Goal: Information Seeking & Learning: Learn about a topic

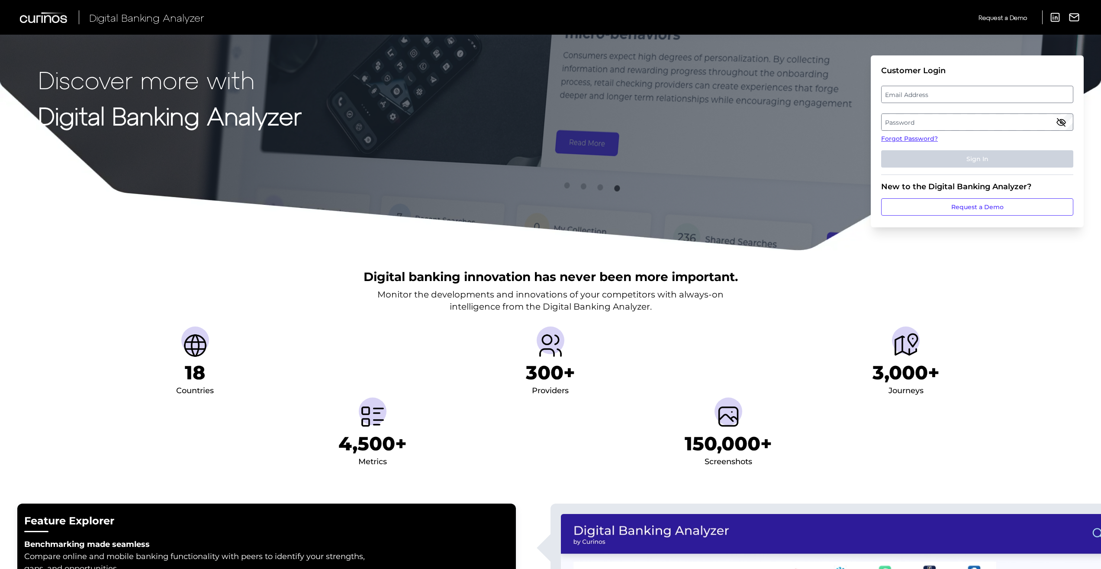
click at [910, 120] on label "Password" at bounding box center [976, 122] width 191 height 16
click at [907, 95] on label "Email Address" at bounding box center [976, 95] width 191 height 16
click at [907, 95] on input "email" at bounding box center [977, 94] width 192 height 17
type input "[EMAIL_ADDRESS][DOMAIN_NAME]"
click at [918, 157] on button "Sign In" at bounding box center [977, 158] width 192 height 17
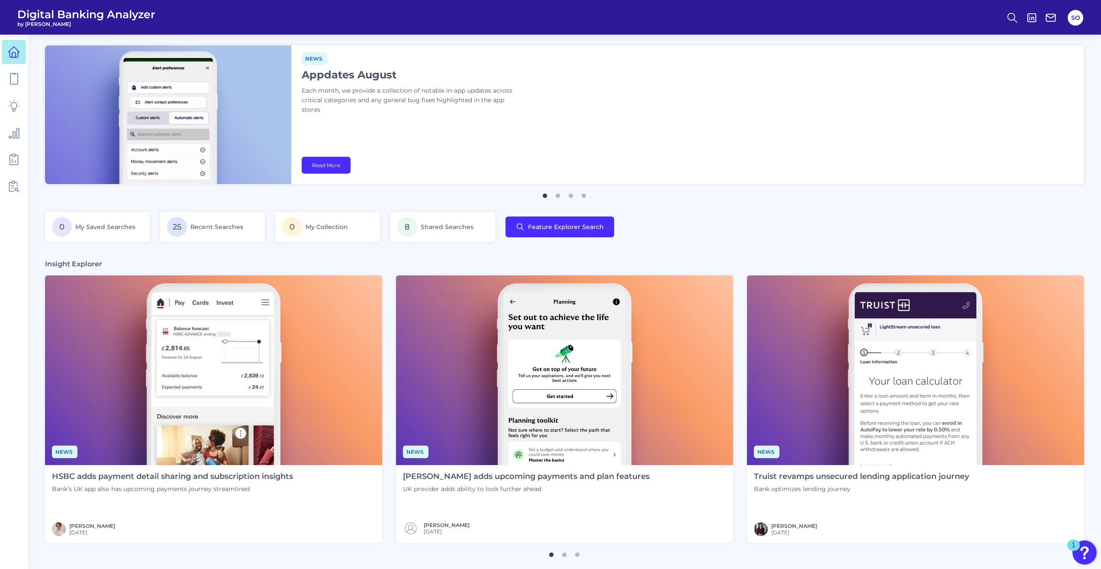
click at [801, 151] on div "News Appdates August Each month, we provide a collection of notable in-app upda…" at bounding box center [687, 114] width 792 height 138
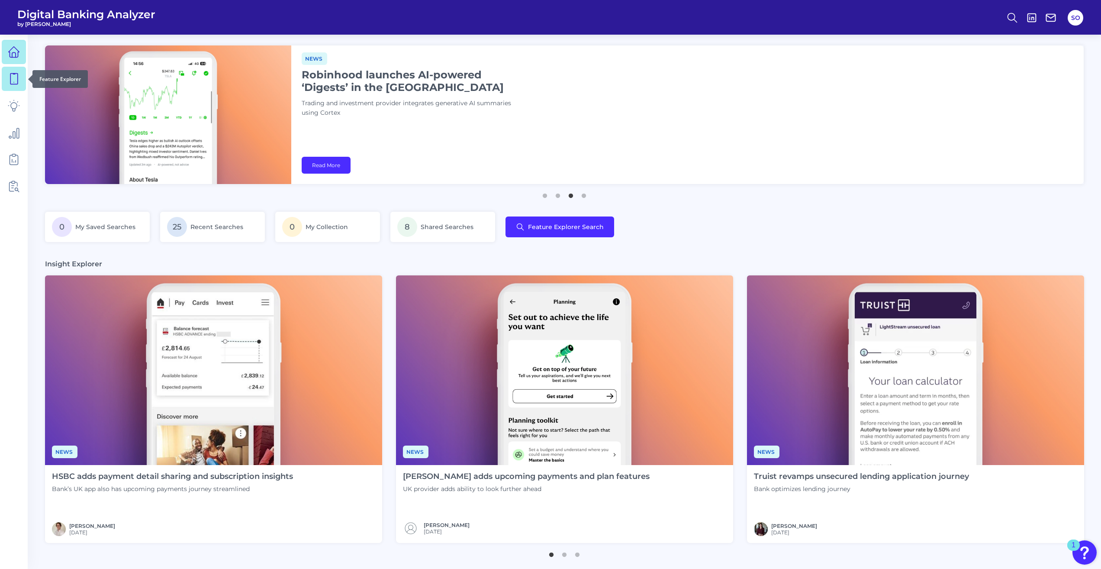
click at [19, 74] on icon at bounding box center [14, 79] width 12 height 12
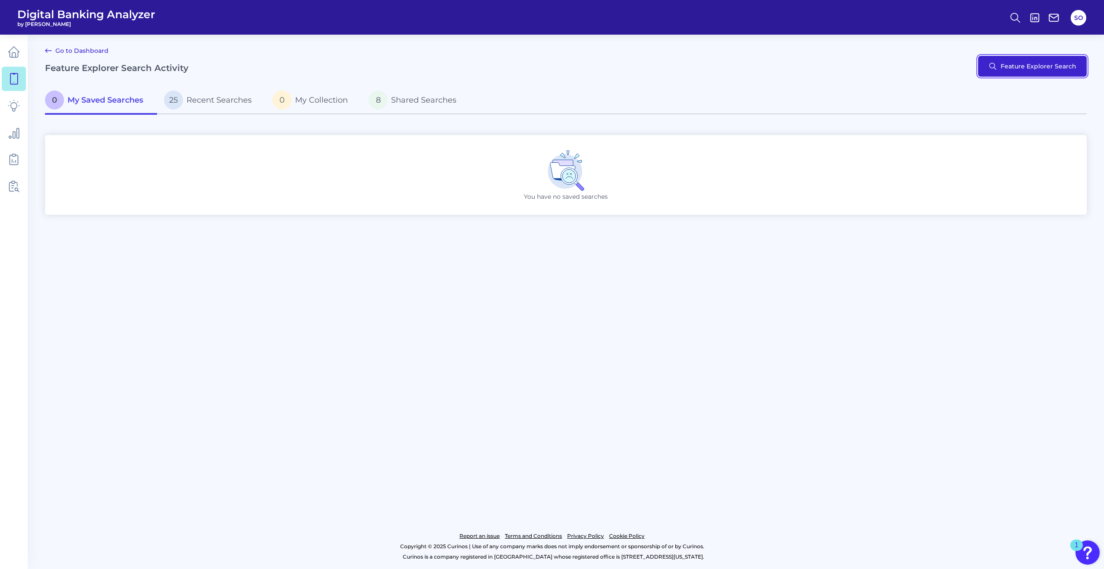
click at [1009, 73] on button "Feature Explorer Search" at bounding box center [1032, 66] width 109 height 21
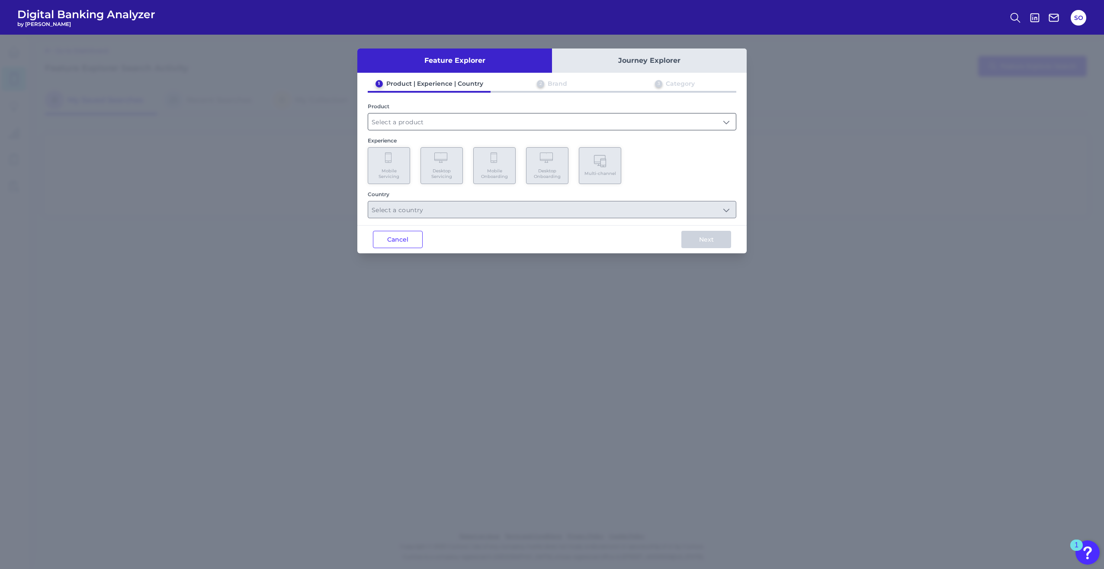
click at [410, 125] on input "text" at bounding box center [552, 121] width 368 height 16
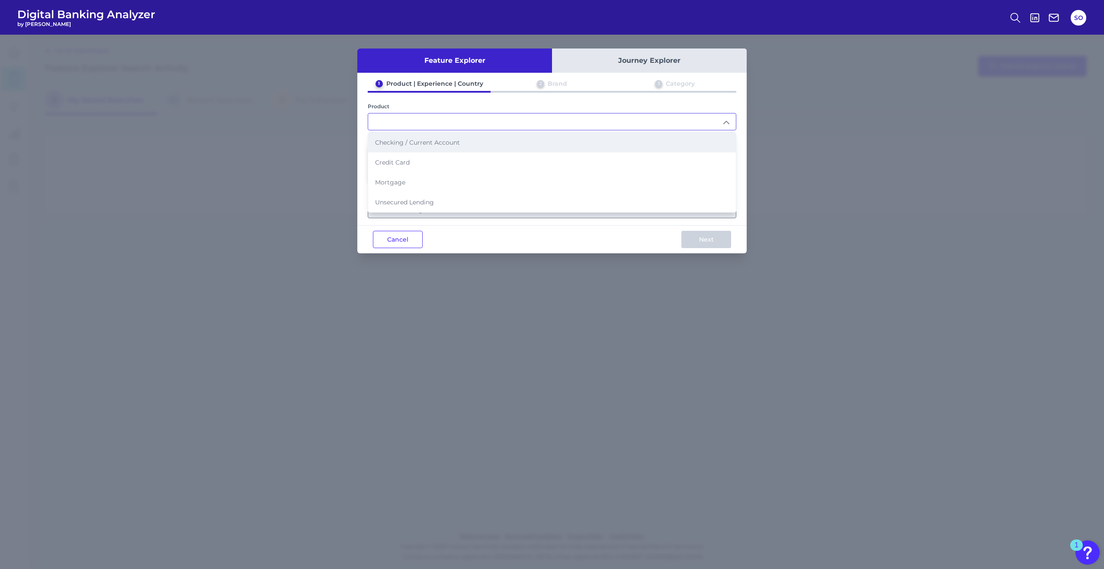
click at [476, 143] on li "Checking / Current Account" at bounding box center [552, 142] width 368 height 20
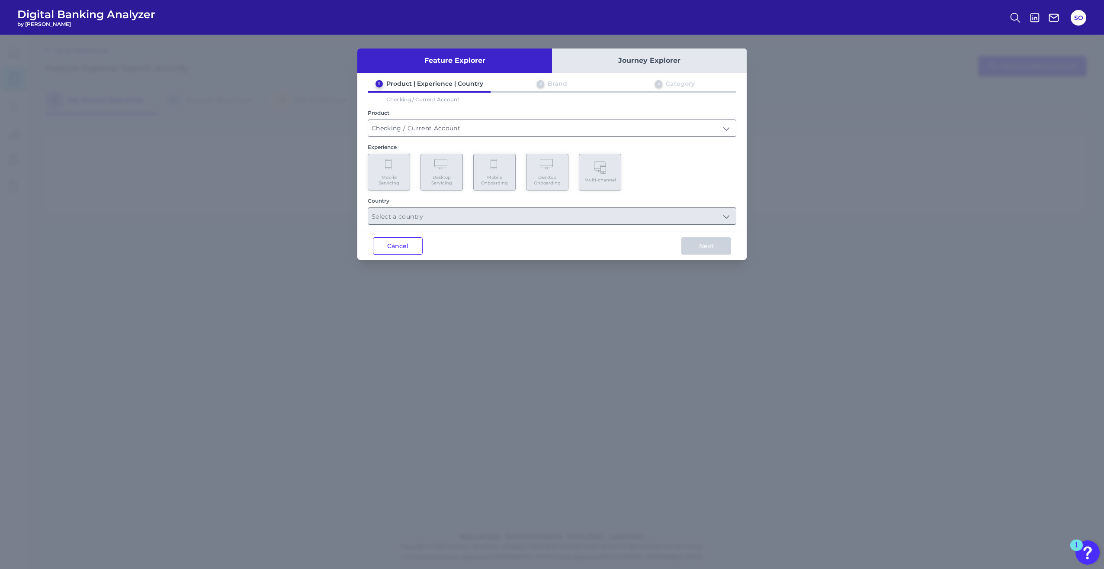
type input "Checking / Current Account"
click at [442, 176] on span "Desktop Servicing" at bounding box center [441, 179] width 33 height 11
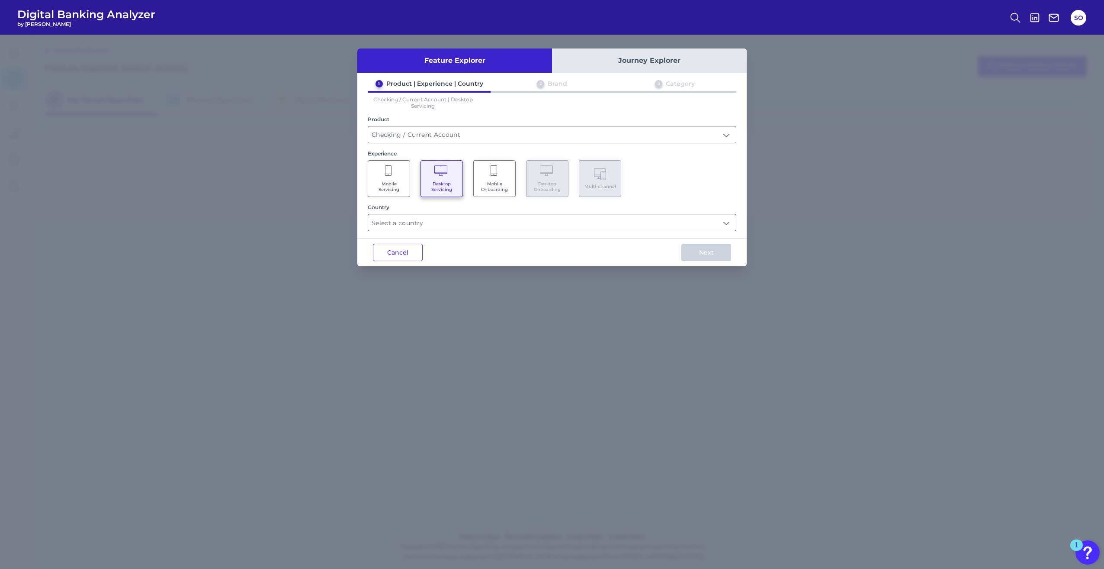
click at [710, 224] on input "text" at bounding box center [552, 222] width 368 height 16
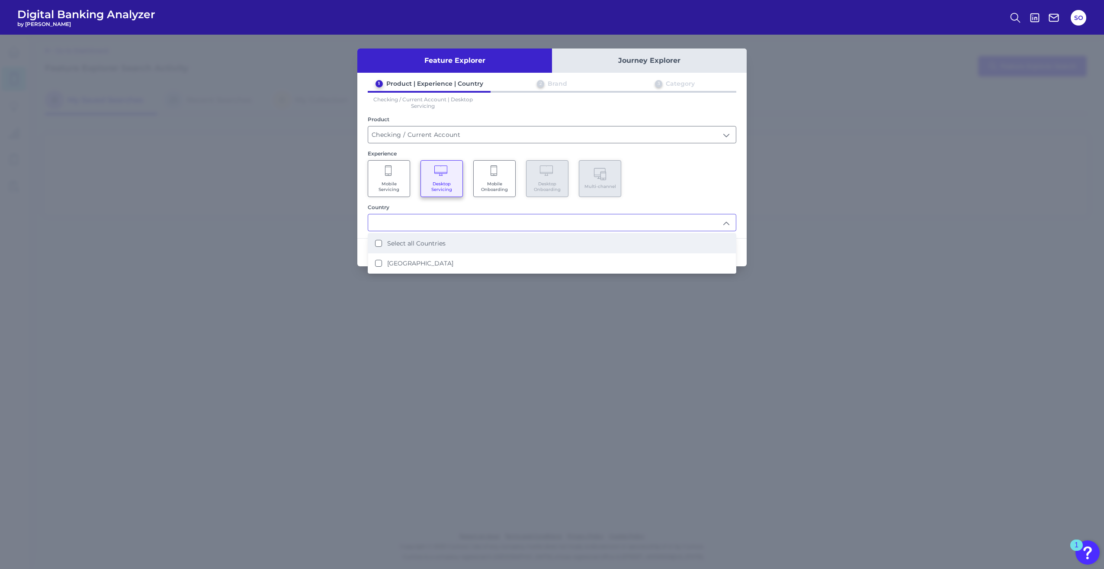
click at [383, 240] on div "Select all Countries" at bounding box center [410, 243] width 71 height 8
type input "Select all Countries"
click at [694, 199] on div "1 Product | Experience | Country 2 Brand 3 Category Checking / Current Account …" at bounding box center [551, 155] width 389 height 151
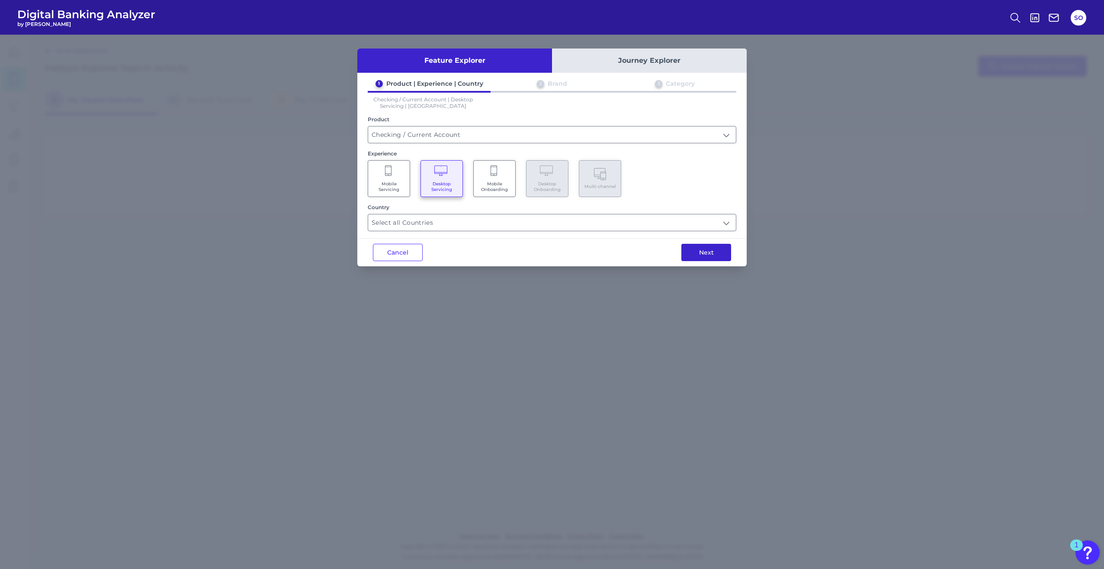
click at [714, 249] on button "Next" at bounding box center [707, 252] width 50 height 17
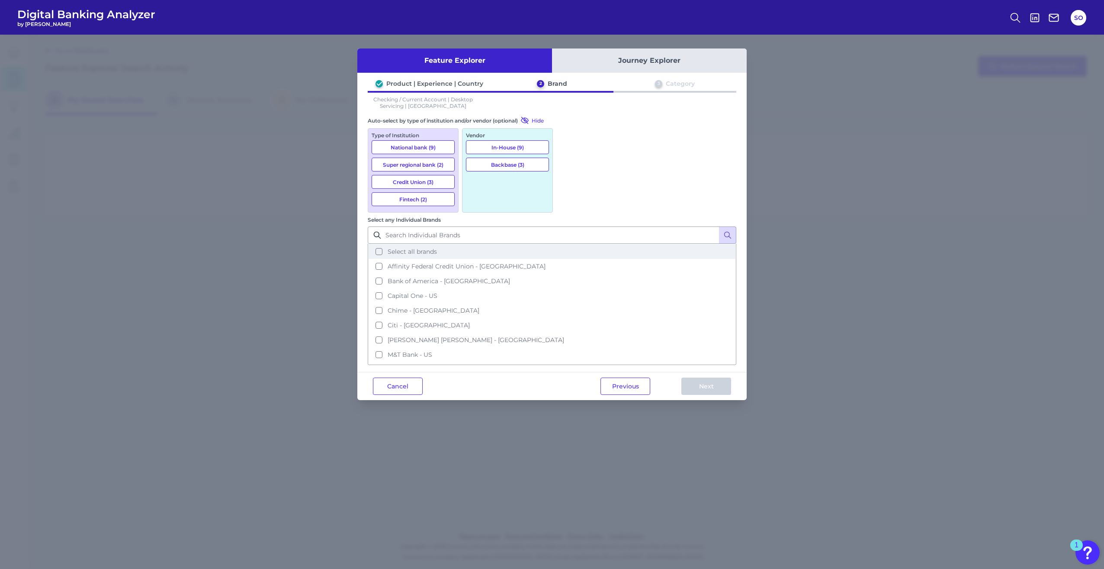
click at [568, 244] on button "Select all brands" at bounding box center [552, 251] width 367 height 15
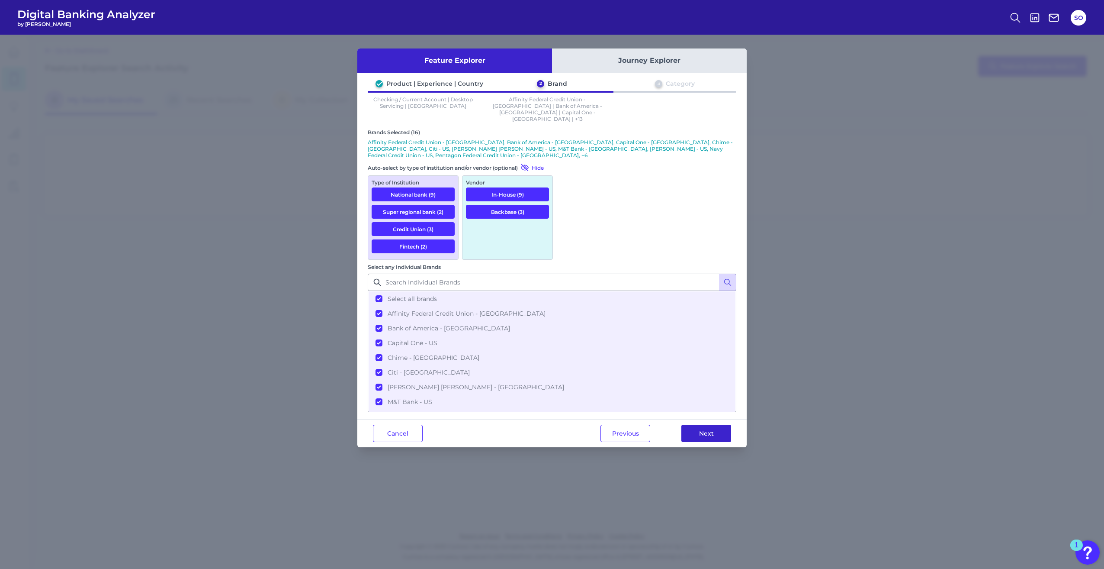
click at [694, 425] on button "Next" at bounding box center [707, 433] width 50 height 17
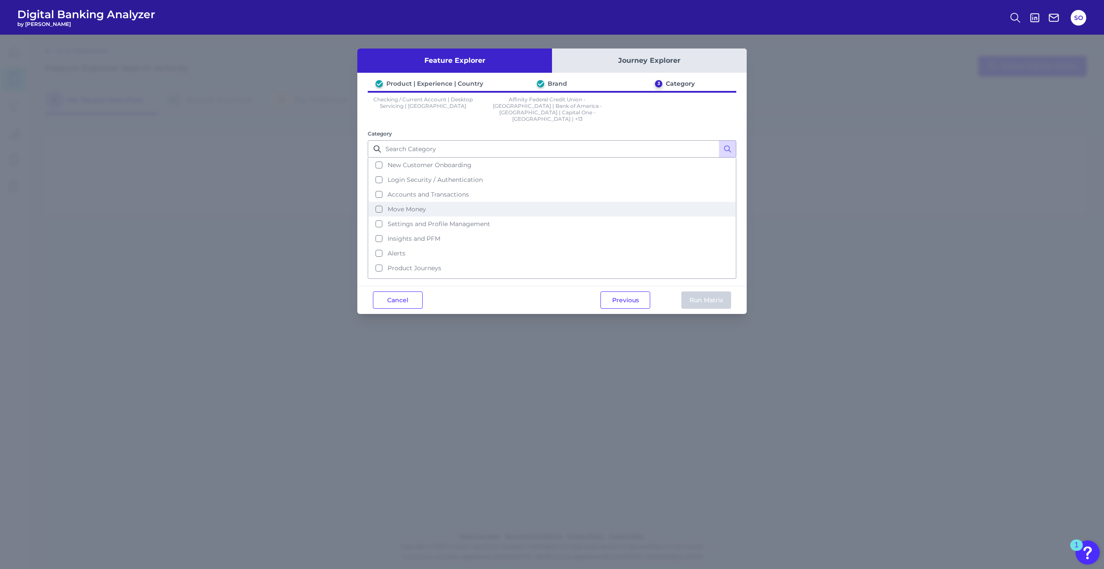
scroll to position [35, 0]
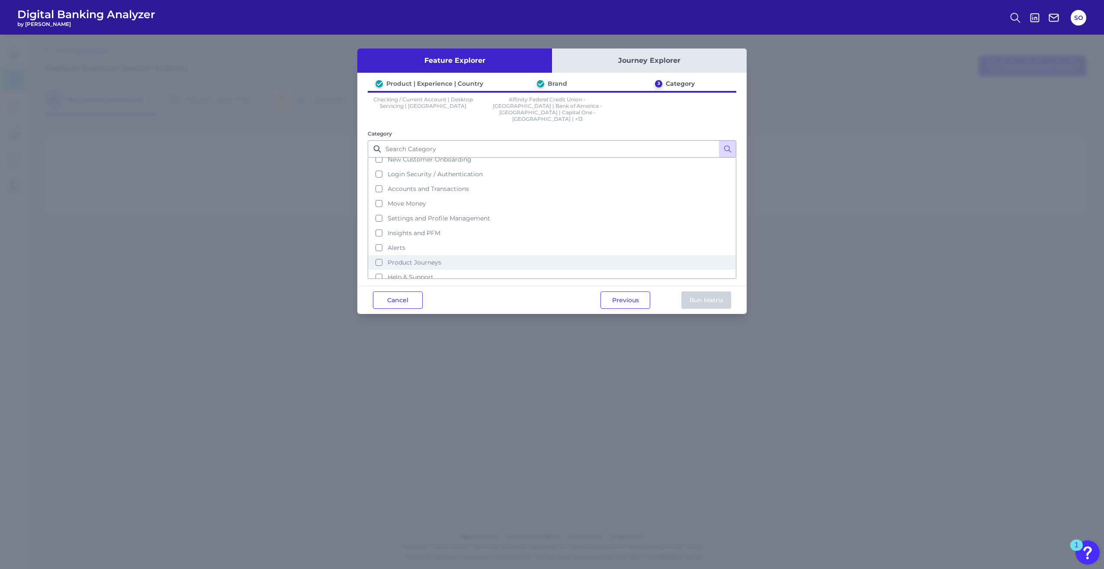
click at [377, 255] on button "Product Journeys" at bounding box center [552, 262] width 367 height 15
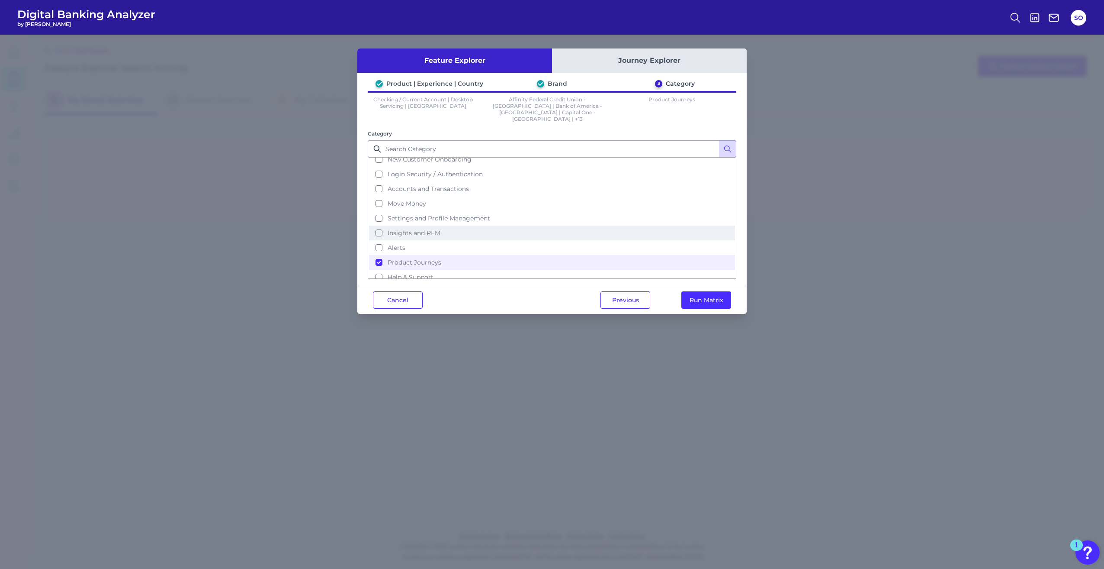
click at [376, 225] on button "Insights and PFM" at bounding box center [552, 232] width 367 height 15
click at [690, 291] on button "Run Matrix" at bounding box center [707, 299] width 50 height 17
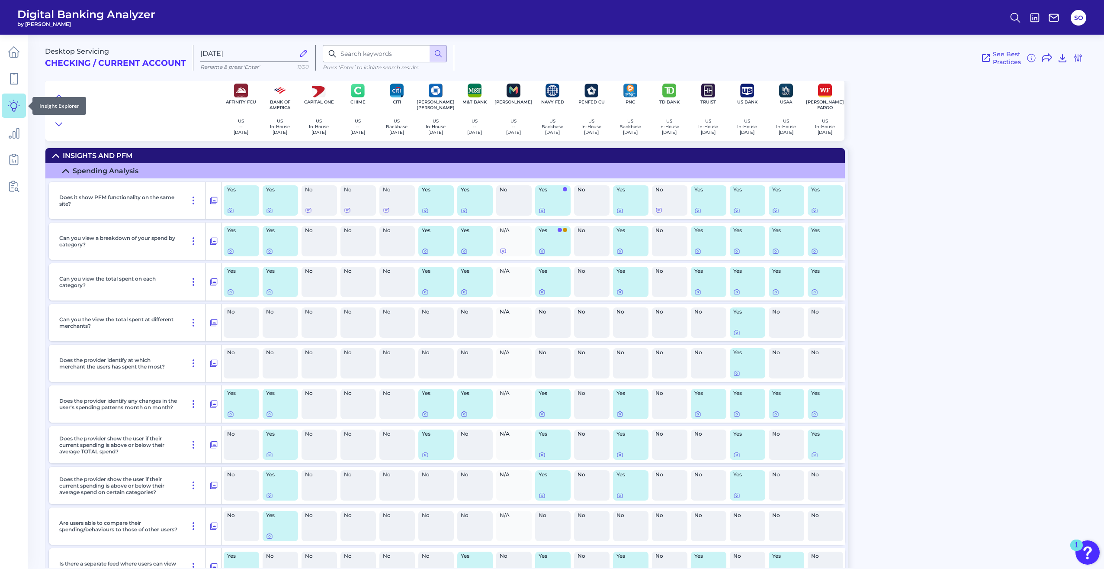
click at [16, 101] on icon at bounding box center [14, 106] width 12 height 12
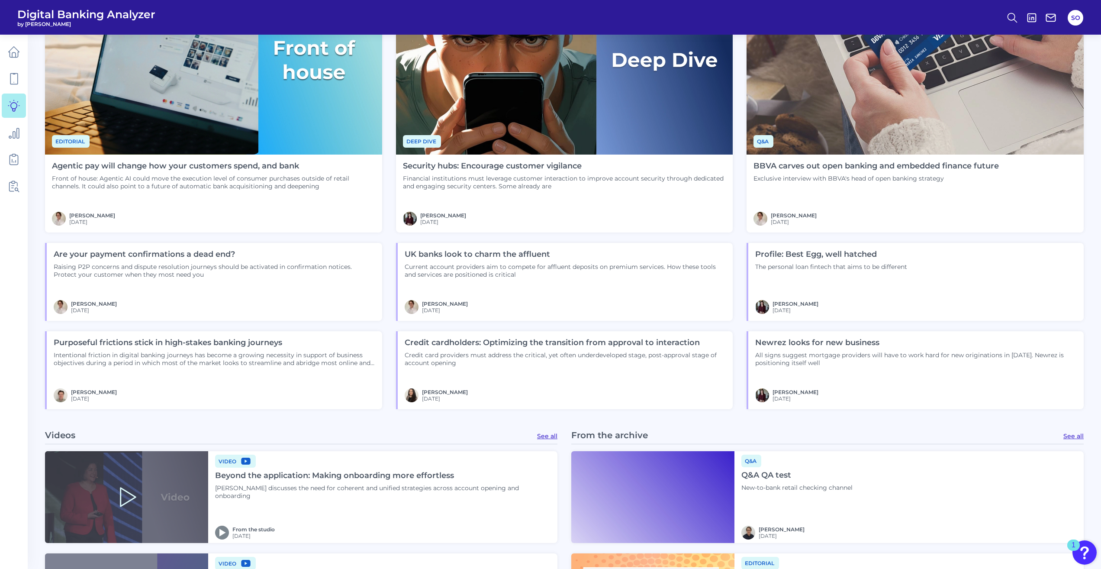
scroll to position [591, 0]
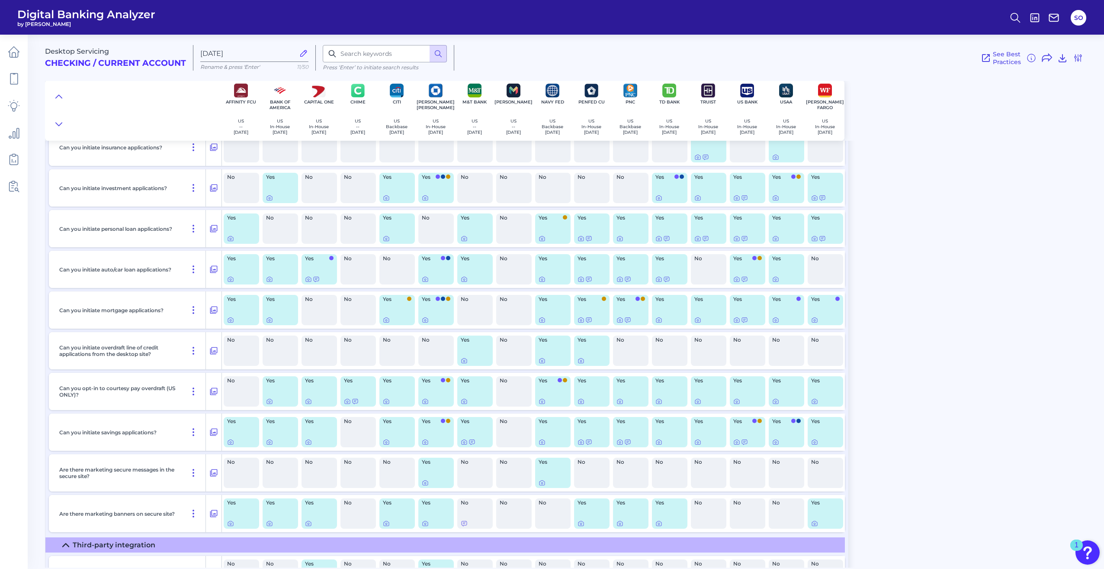
scroll to position [2119, 0]
